Goal: Information Seeking & Learning: Learn about a topic

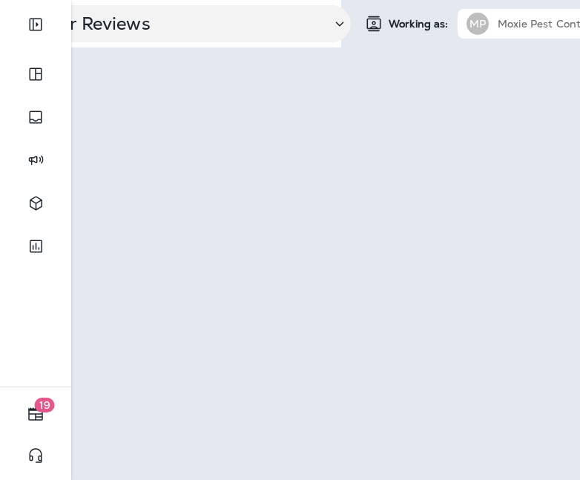
scroll to position [0, 380]
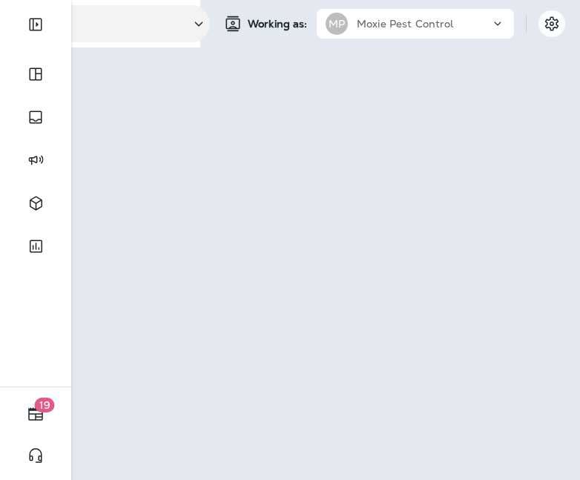
click at [488, 14] on div "Moxie Pest Control" at bounding box center [424, 24] width 134 height 22
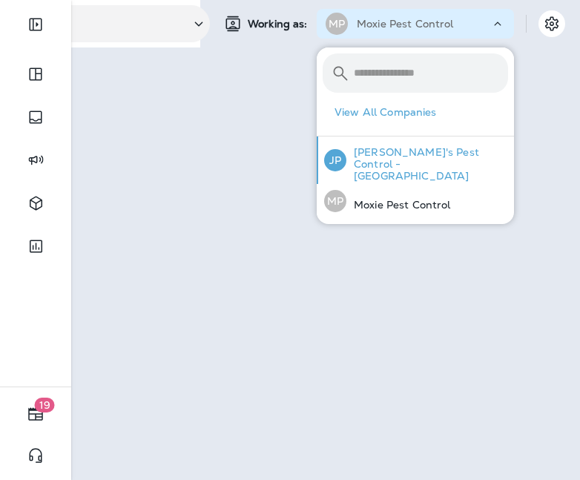
click at [417, 163] on p "[PERSON_NAME]'s Pest Control - [GEOGRAPHIC_DATA]" at bounding box center [428, 164] width 162 height 36
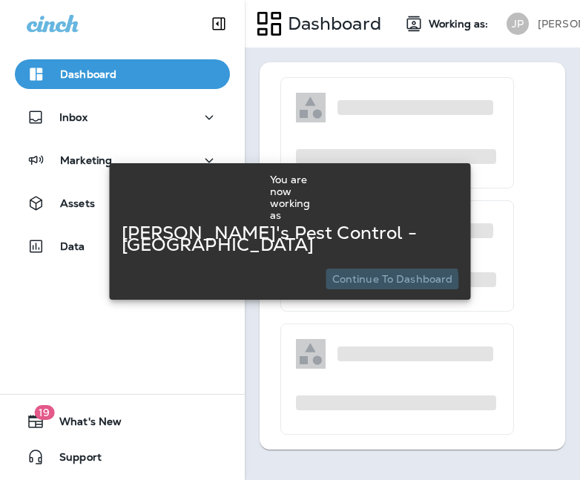
click at [409, 273] on p "Continue to Dashboard" at bounding box center [392, 279] width 121 height 12
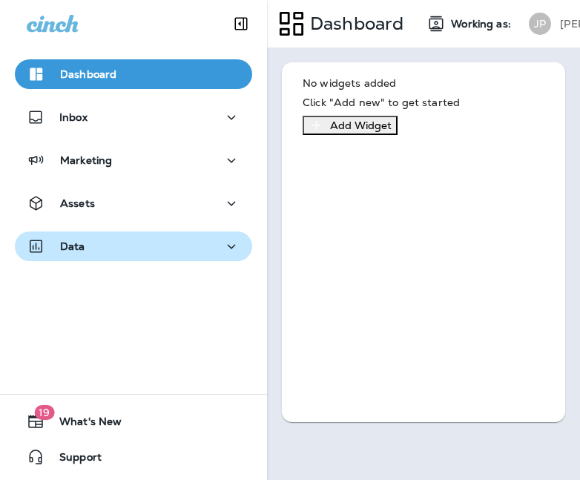
click at [113, 238] on div "Data" at bounding box center [134, 246] width 214 height 19
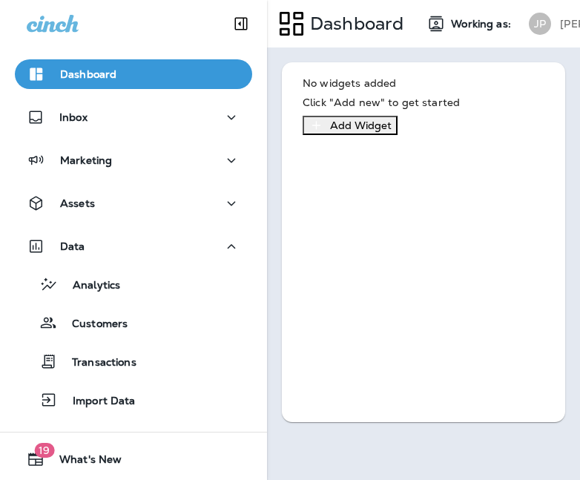
click at [128, 301] on div "Analytics Customers Transactions Import Data" at bounding box center [133, 338] width 237 height 154
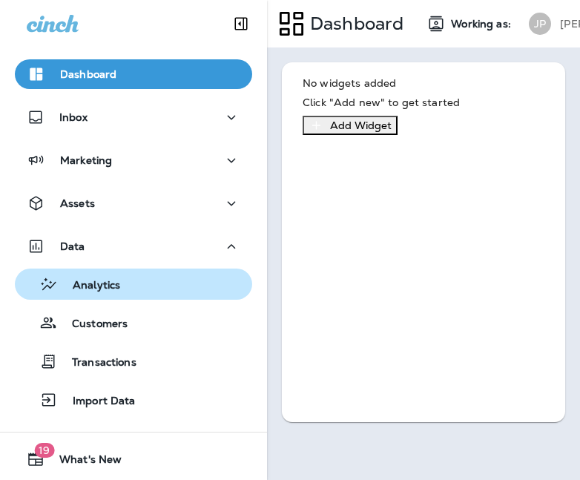
click at [125, 288] on div "Analytics" at bounding box center [134, 284] width 226 height 22
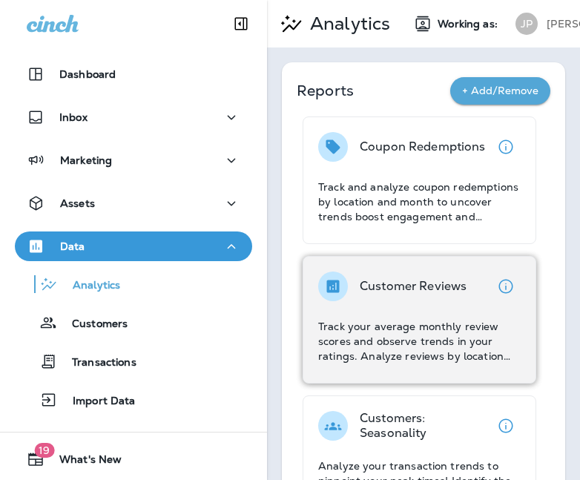
click at [385, 327] on p "Track your average monthly review scores and observe trends in your ratings. An…" at bounding box center [419, 341] width 203 height 45
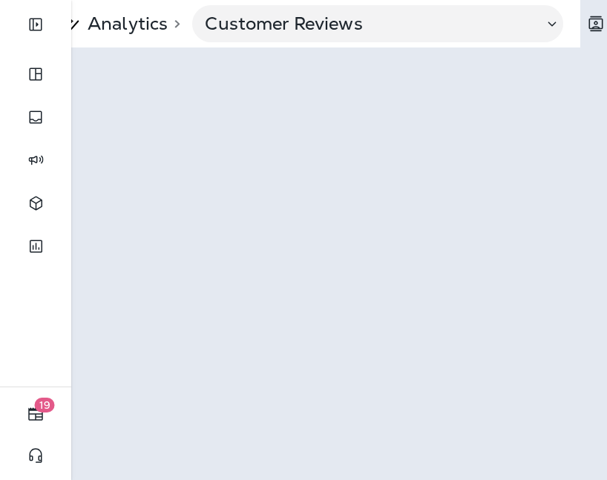
scroll to position [0, 10]
